Goal: Navigation & Orientation: Go to known website

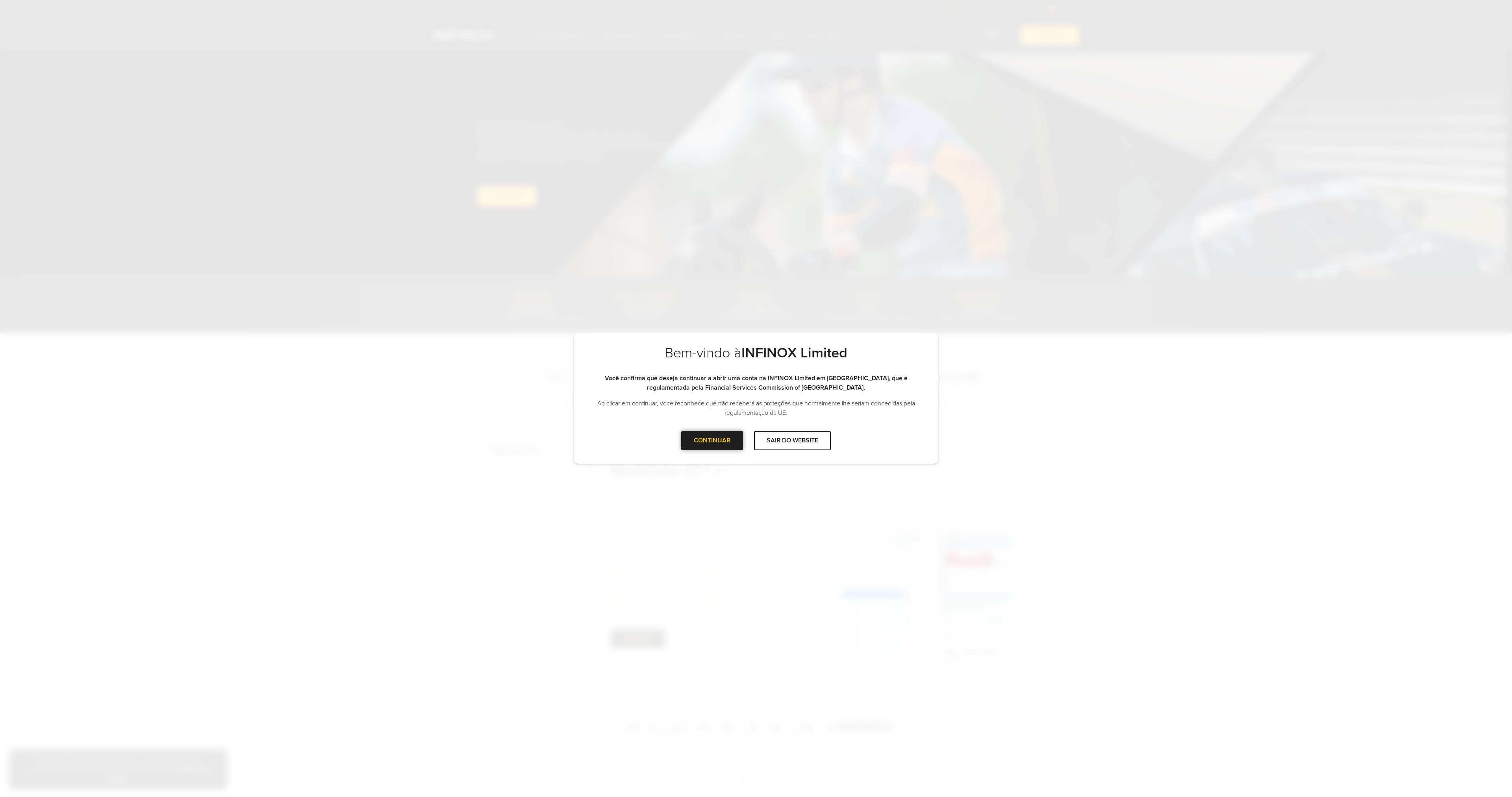
click at [727, 444] on div "CONTINUAR" at bounding box center [712, 441] width 62 height 19
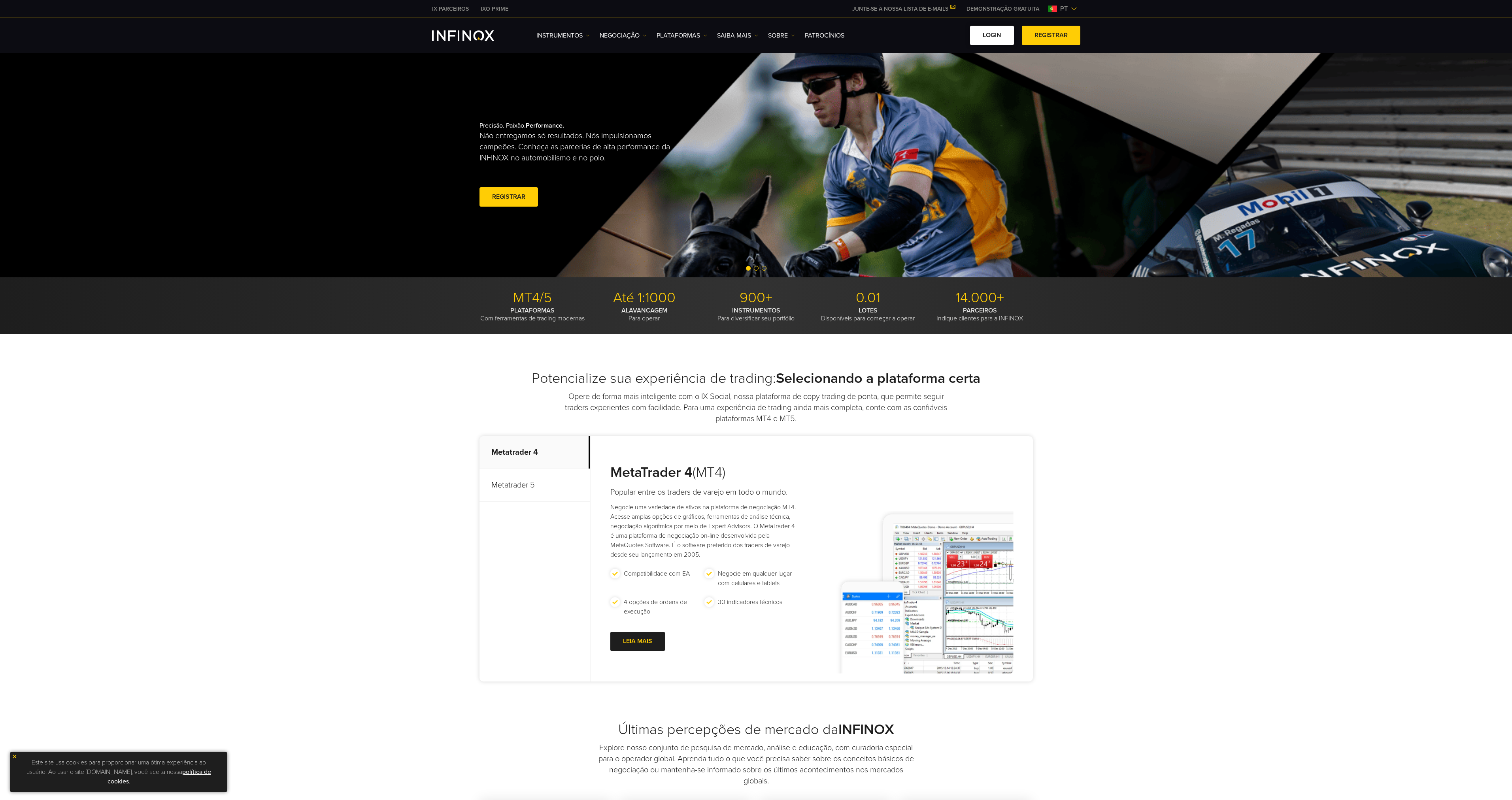
click at [992, 38] on link "Login" at bounding box center [992, 35] width 44 height 19
click at [15, 758] on img at bounding box center [14, 756] width 5 height 5
click at [995, 37] on link "Login" at bounding box center [992, 35] width 44 height 19
